Goal: Task Accomplishment & Management: Manage account settings

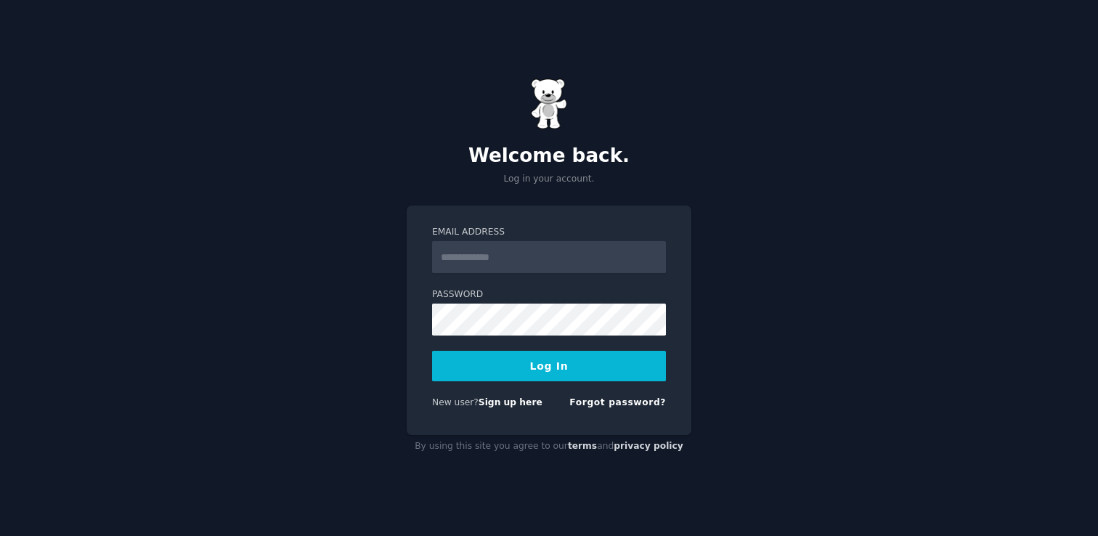
click at [582, 255] on input "Email Address" at bounding box center [549, 257] width 234 height 32
type input "**********"
click at [562, 371] on button "Log In" at bounding box center [549, 366] width 234 height 30
click at [549, 378] on button "Log In" at bounding box center [549, 366] width 234 height 30
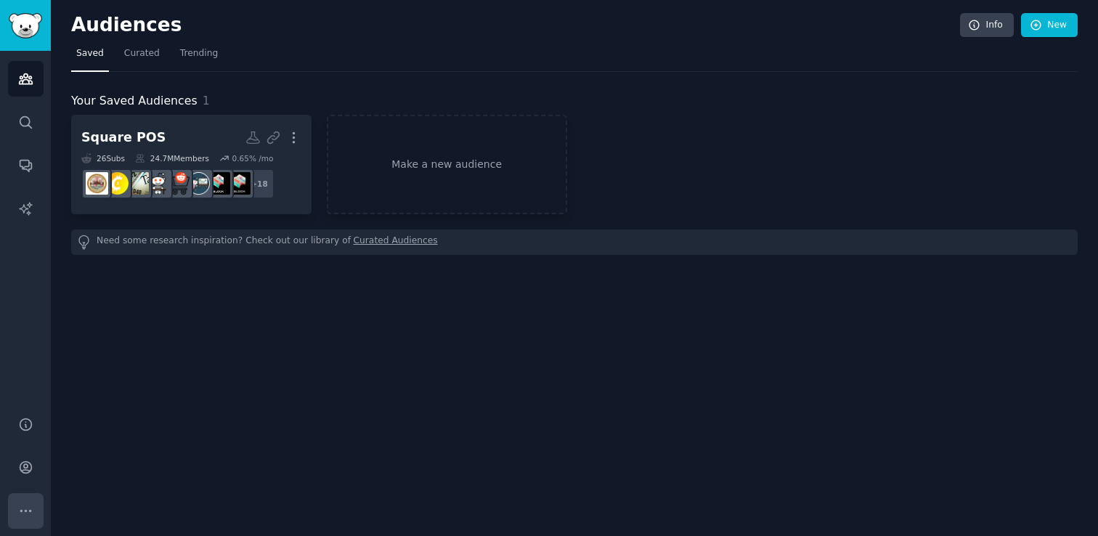
click at [23, 509] on icon "Sidebar" at bounding box center [25, 510] width 15 height 15
click at [30, 476] on link "Account" at bounding box center [26, 467] width 36 height 36
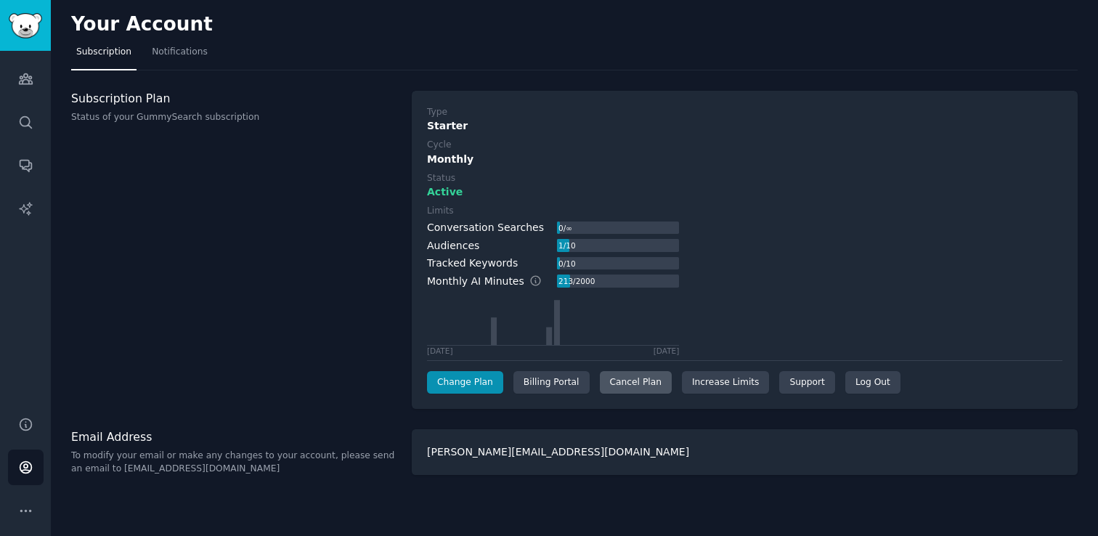
click at [630, 376] on div "Cancel Plan" at bounding box center [636, 382] width 72 height 23
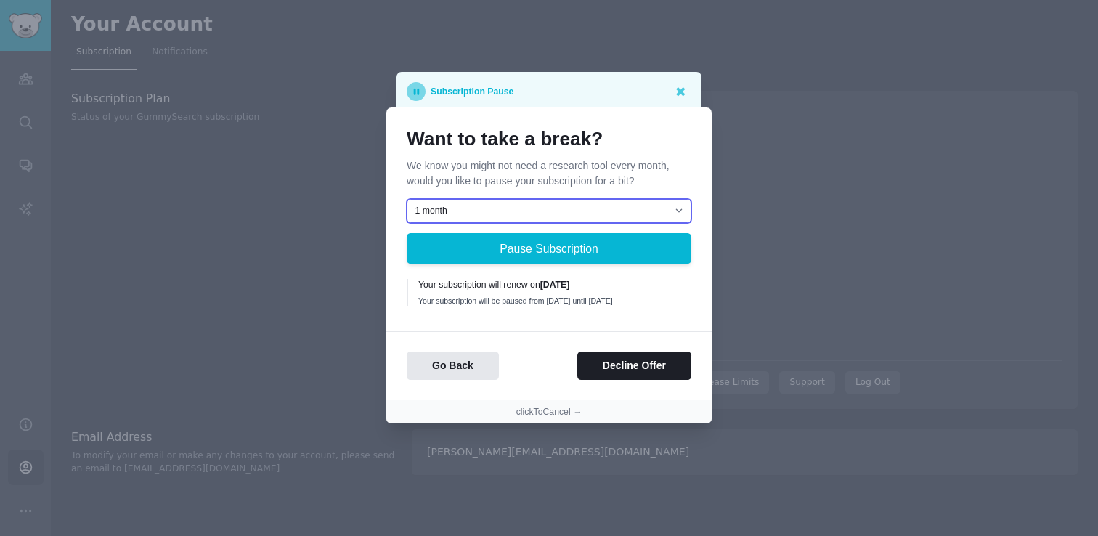
click at [491, 211] on select "1 month 2 months 3 months Choose a custom date to resume" at bounding box center [549, 211] width 285 height 25
click at [654, 200] on select "1 month 2 months 3 months Choose a custom date to resume" at bounding box center [549, 211] width 285 height 25
select select "[object Object]"
click at [407, 199] on select "1 month 2 months 3 months Choose a custom date to resume" at bounding box center [549, 211] width 285 height 25
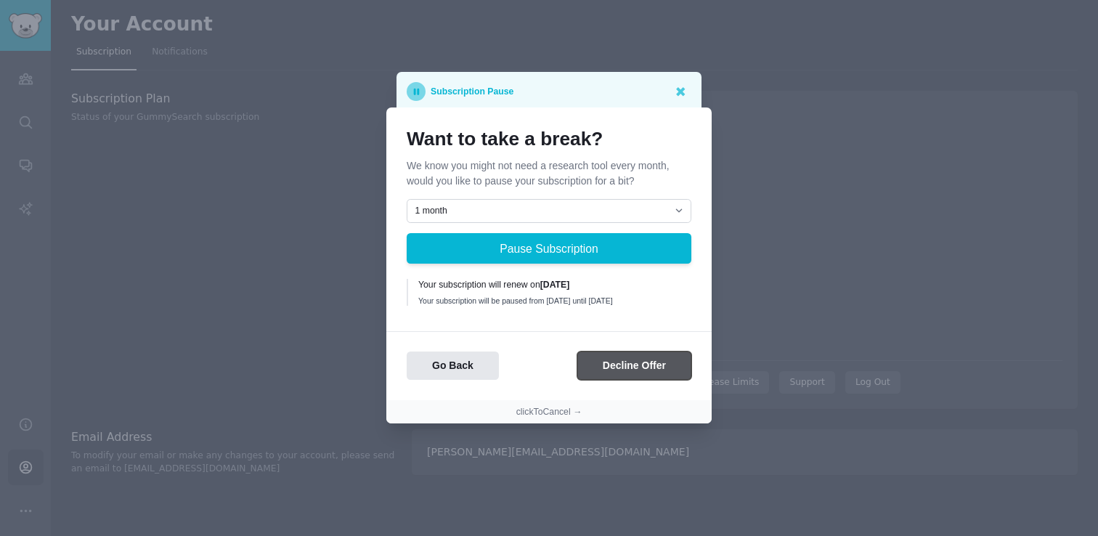
click at [616, 365] on button "Decline Offer" at bounding box center [634, 365] width 114 height 28
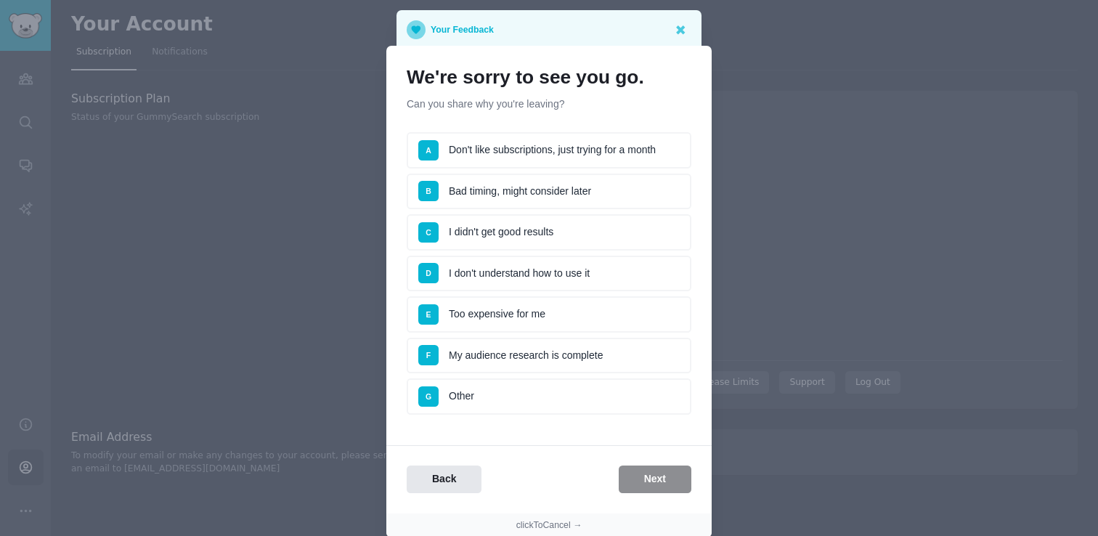
click at [483, 349] on li "F My audience research is complete" at bounding box center [549, 356] width 285 height 36
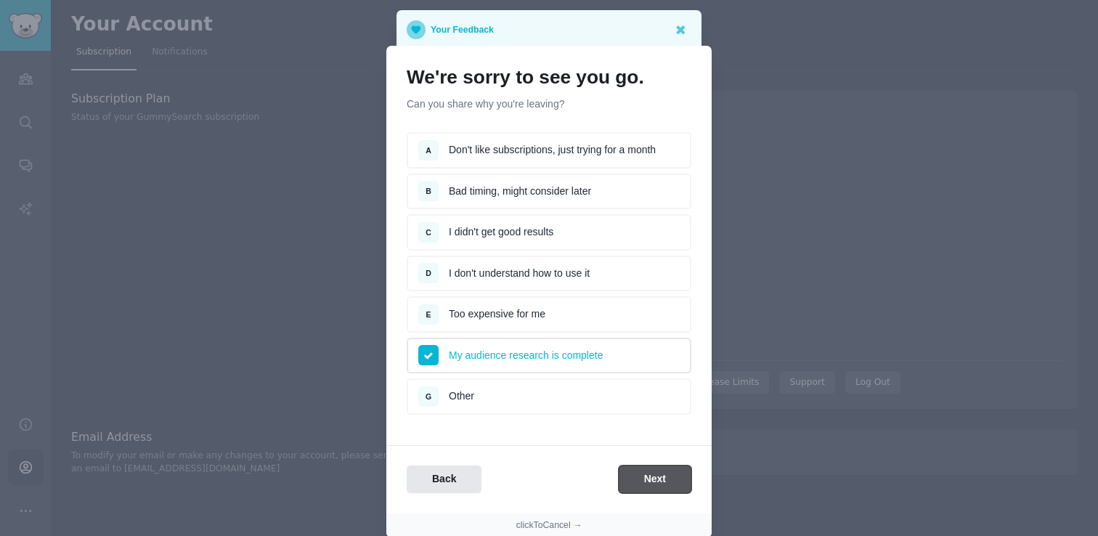
click at [659, 476] on button "Next" at bounding box center [655, 479] width 73 height 28
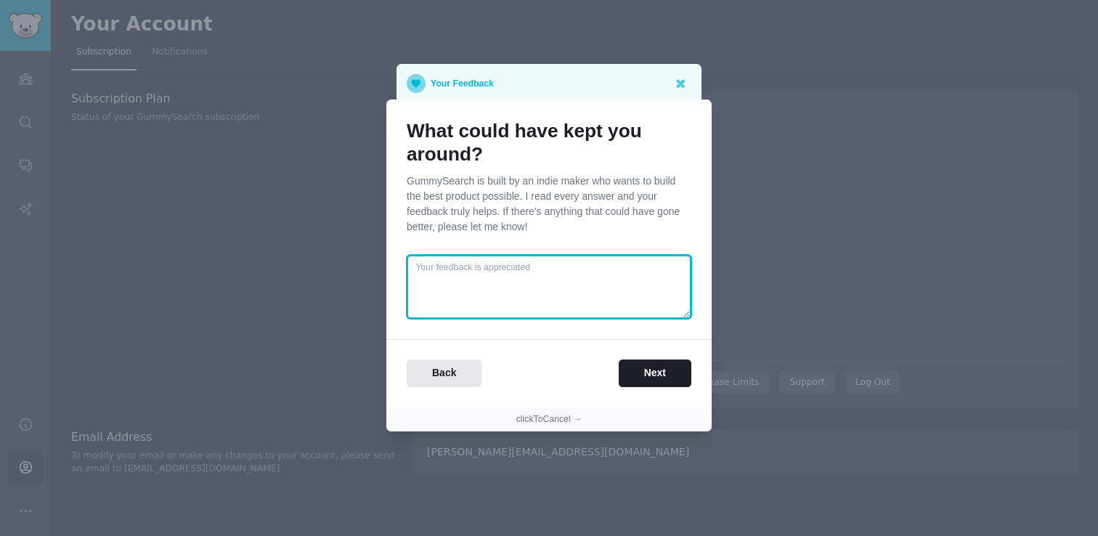
click at [565, 282] on textarea at bounding box center [549, 287] width 285 height 64
type textarea "Nothing. I needed this tool for a specific project, and the project ended. Than…"
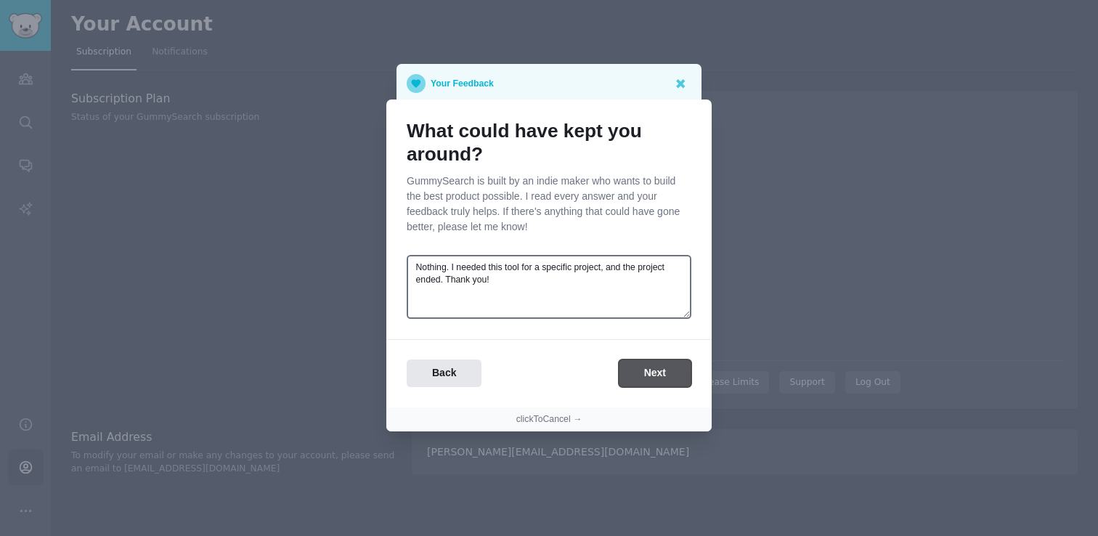
click at [647, 368] on button "Next" at bounding box center [655, 373] width 73 height 28
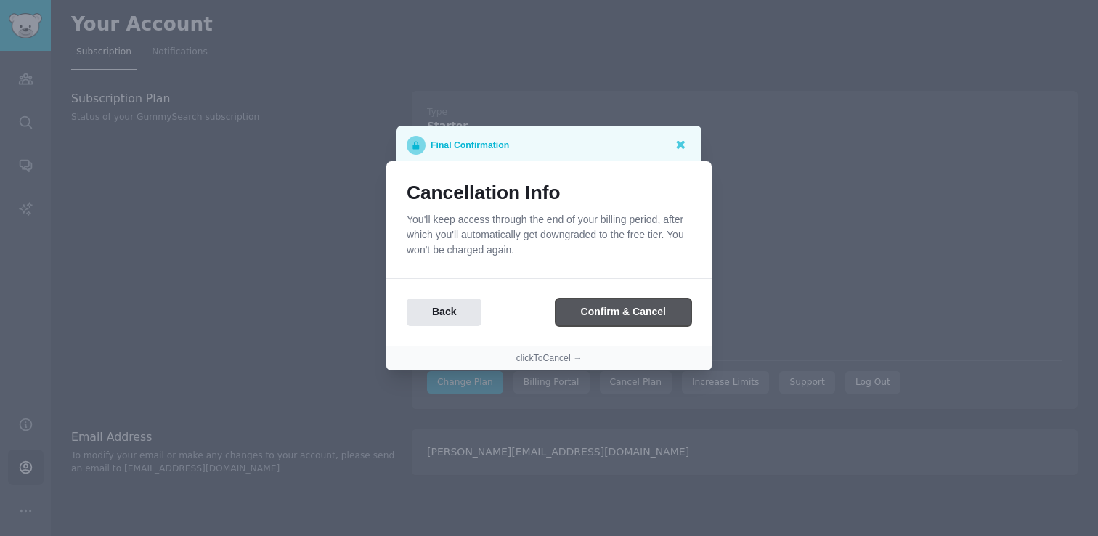
click at [655, 304] on button "Confirm & Cancel" at bounding box center [624, 312] width 136 height 28
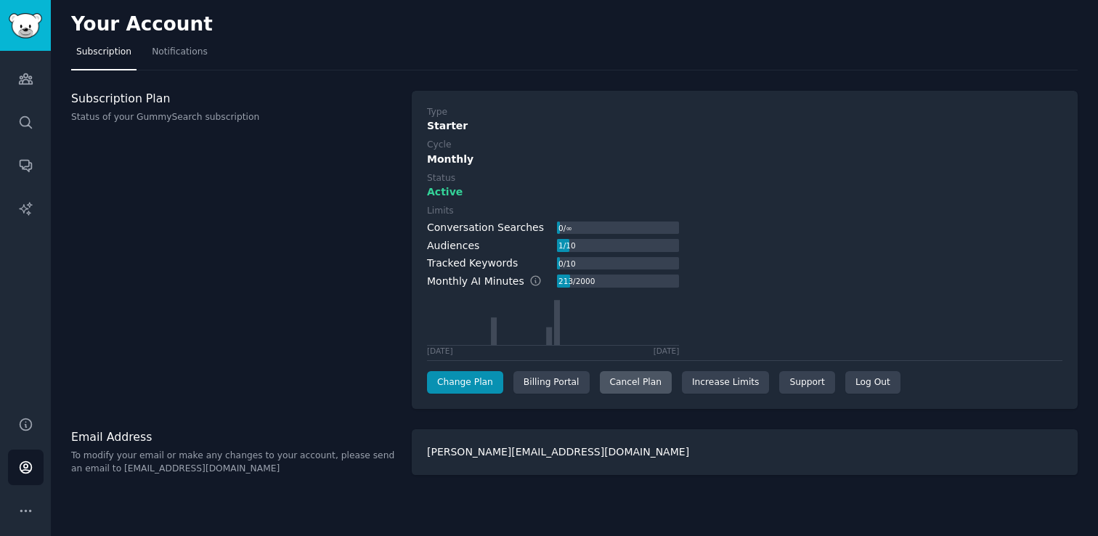
click at [644, 386] on div "Cancel Plan" at bounding box center [636, 382] width 72 height 23
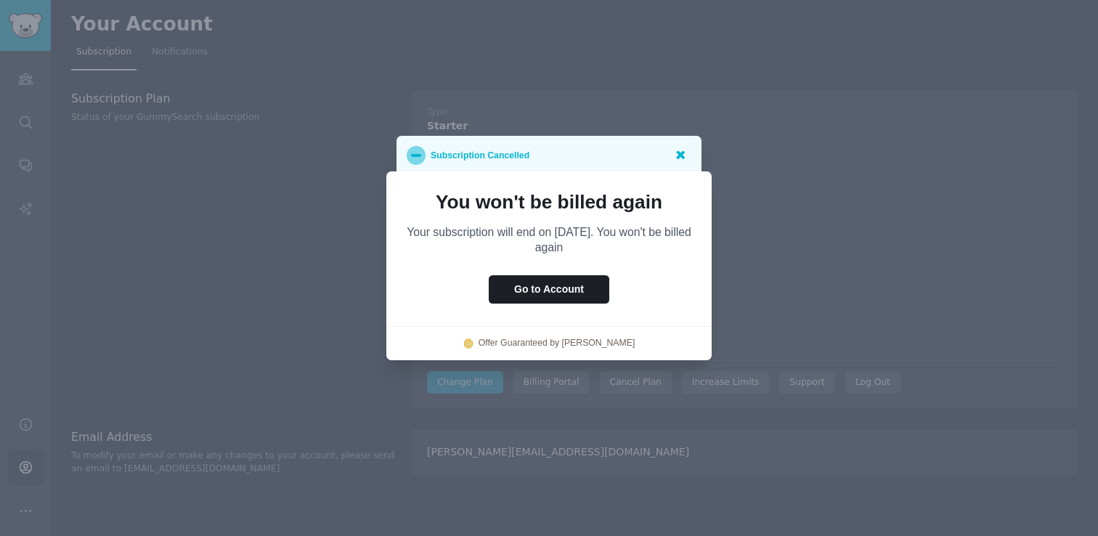
click at [680, 158] on icon at bounding box center [679, 154] width 15 height 15
